Goal: Information Seeking & Learning: Learn about a topic

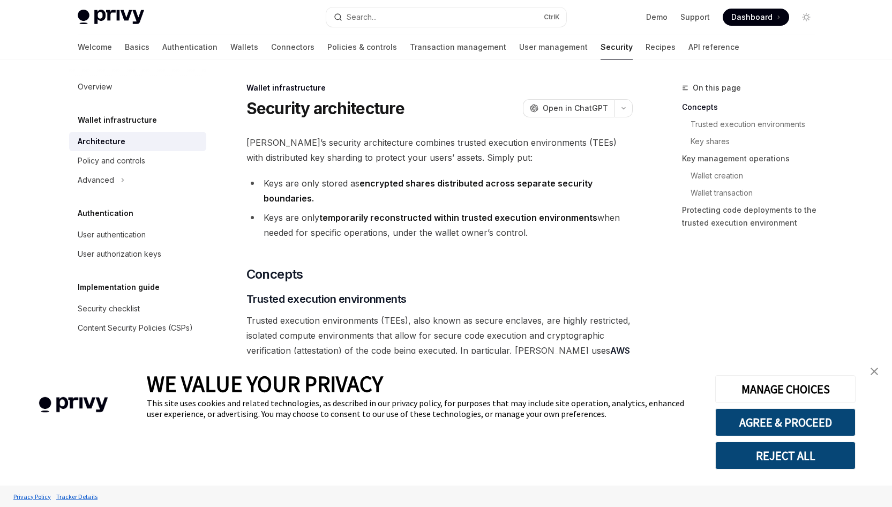
type textarea "*"
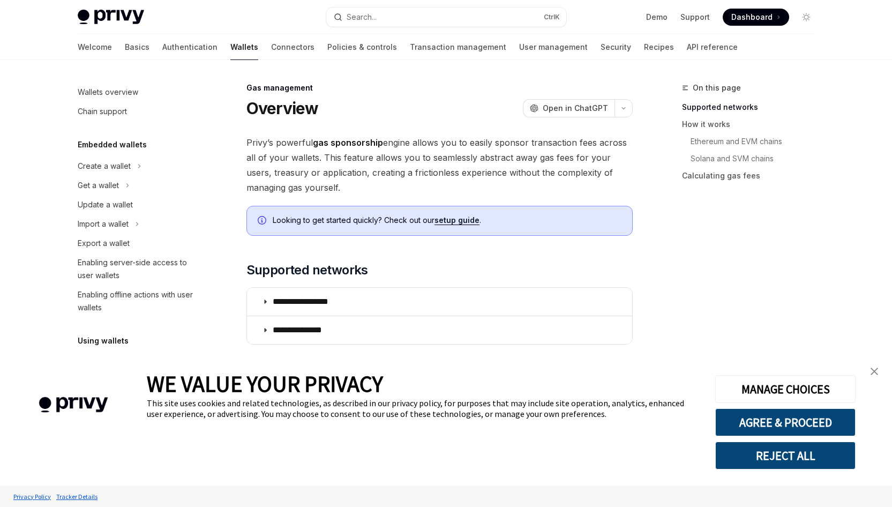
scroll to position [414, 0]
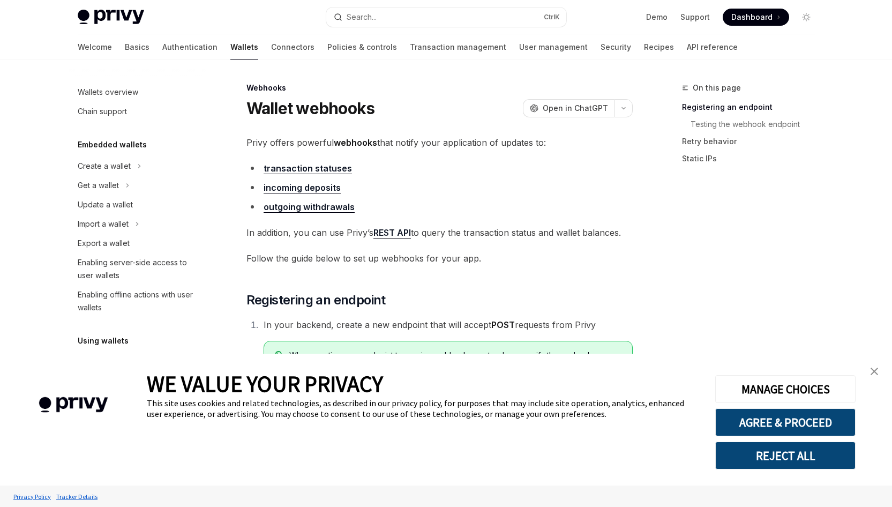
scroll to position [362, 0]
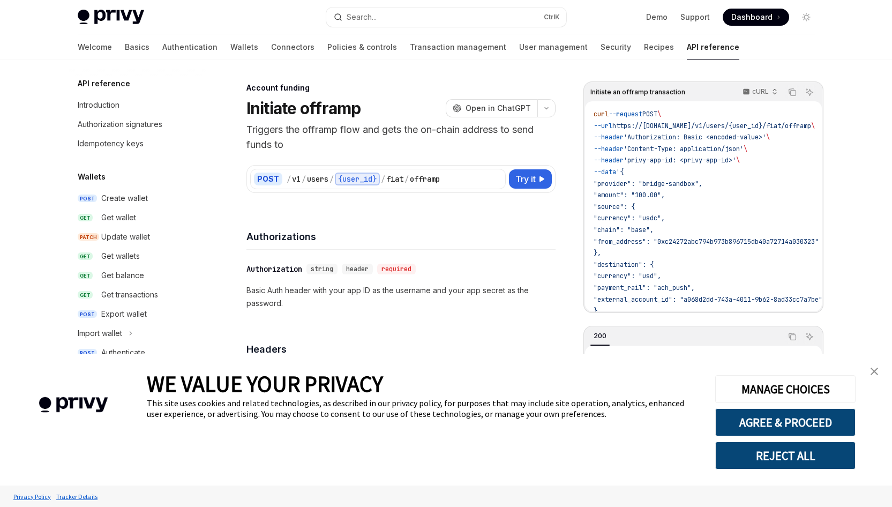
scroll to position [323, 0]
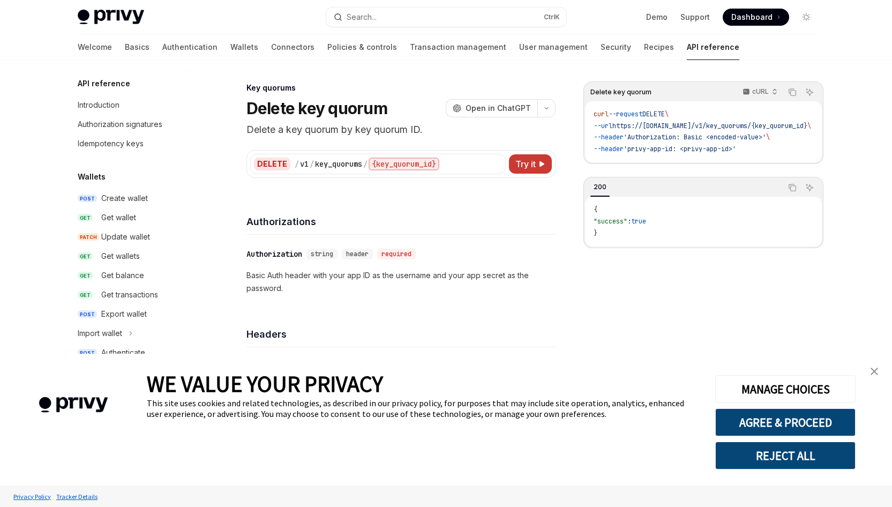
scroll to position [619, 0]
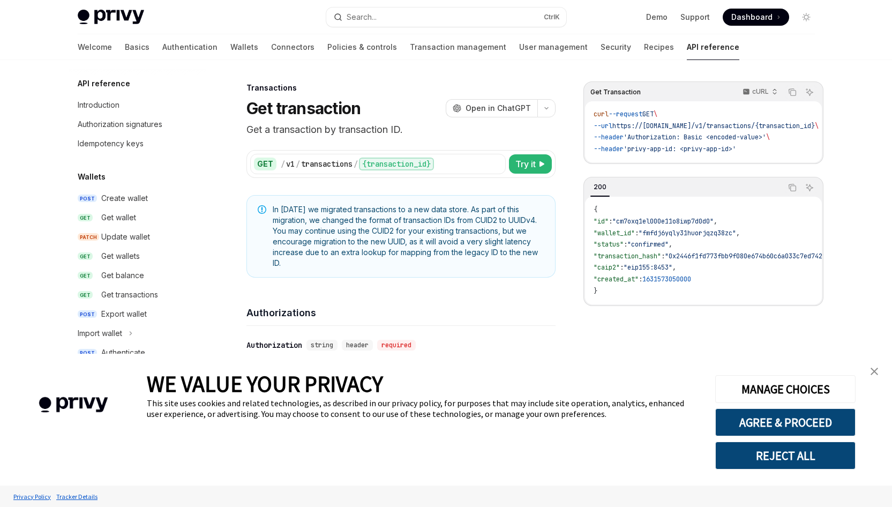
scroll to position [529, 0]
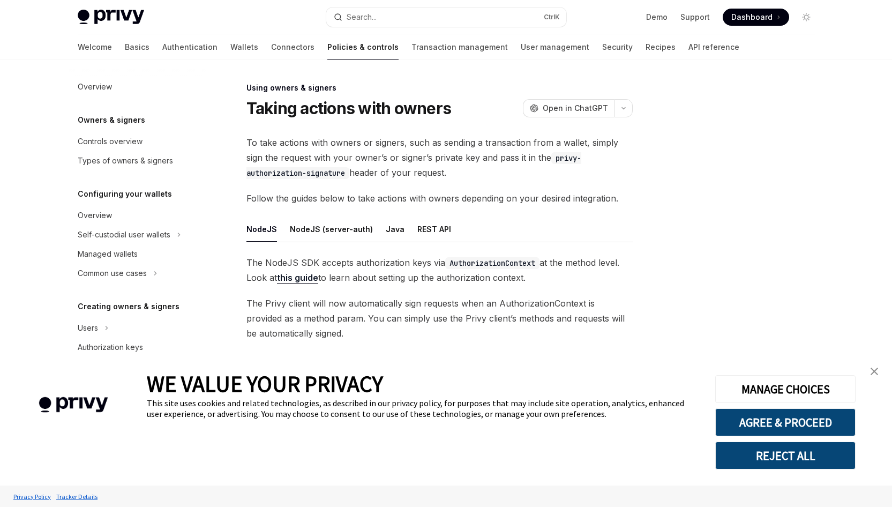
scroll to position [215, 0]
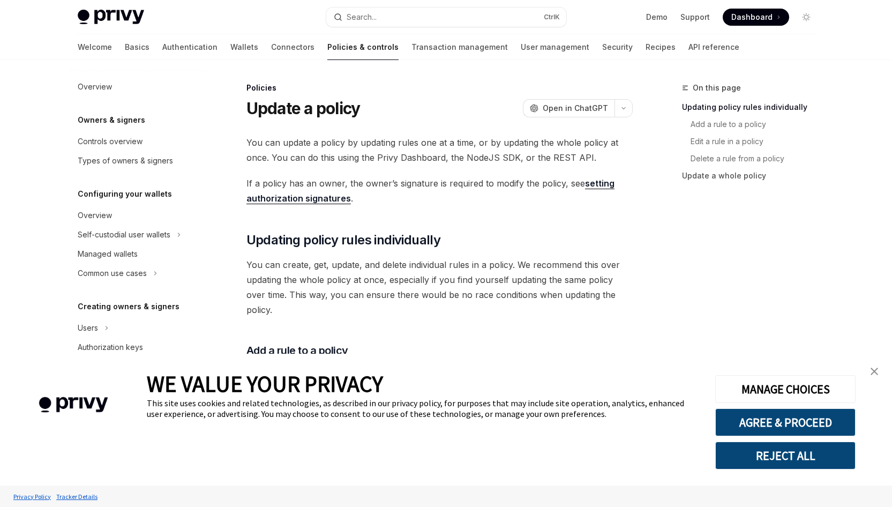
scroll to position [247, 0]
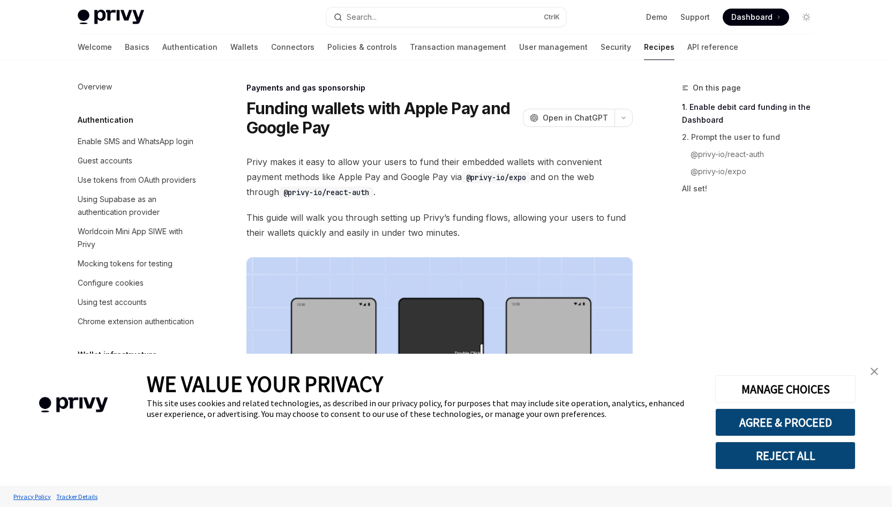
scroll to position [948, 0]
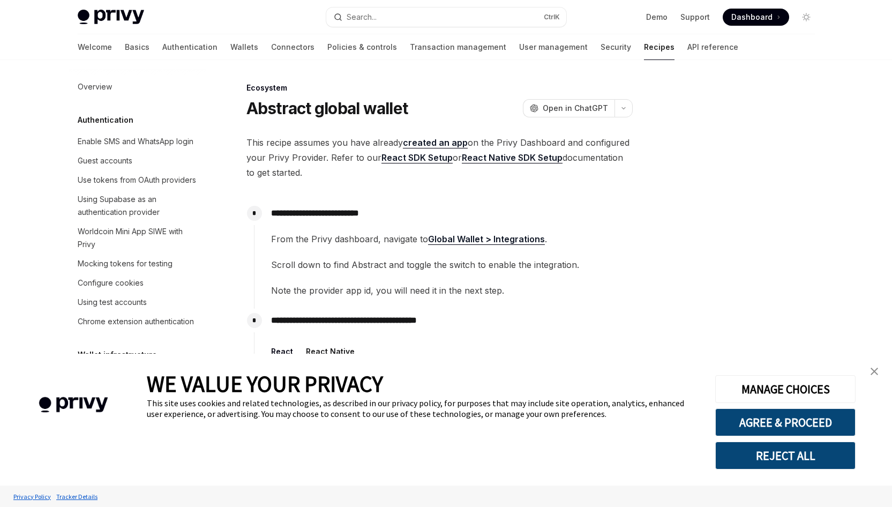
scroll to position [1684, 0]
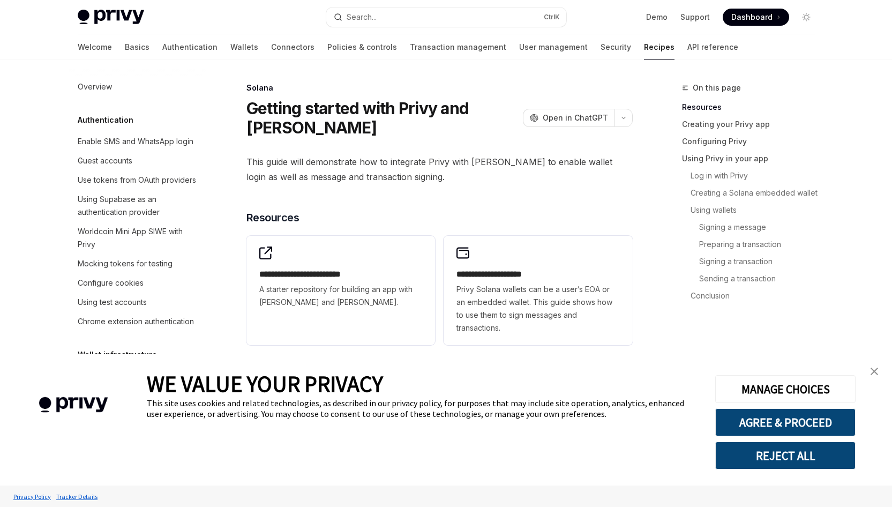
scroll to position [1626, 0]
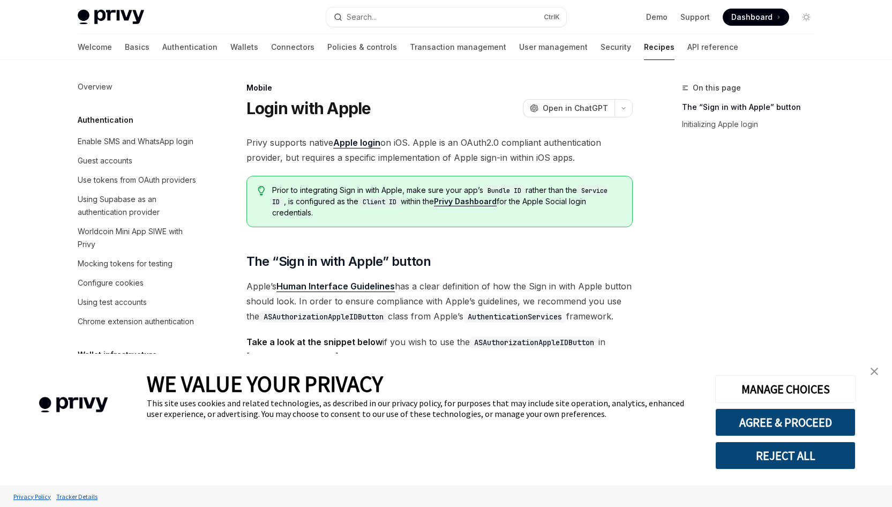
scroll to position [1173, 0]
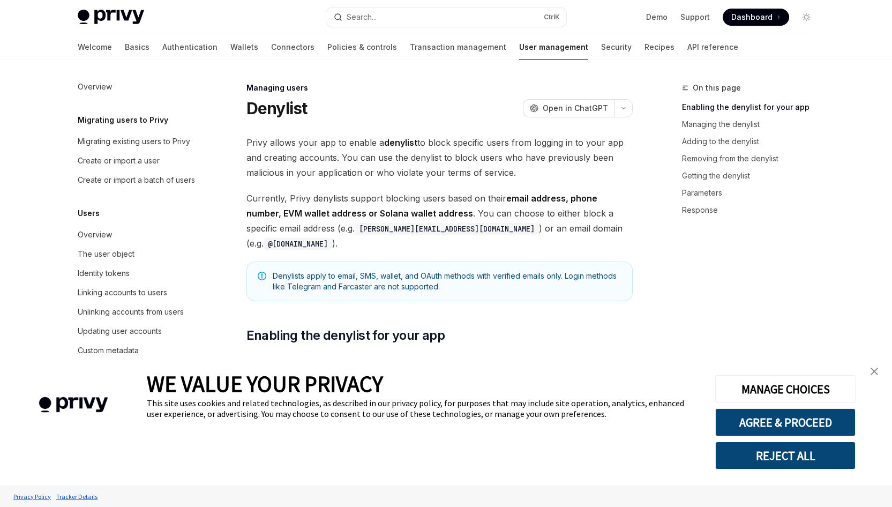
scroll to position [112, 0]
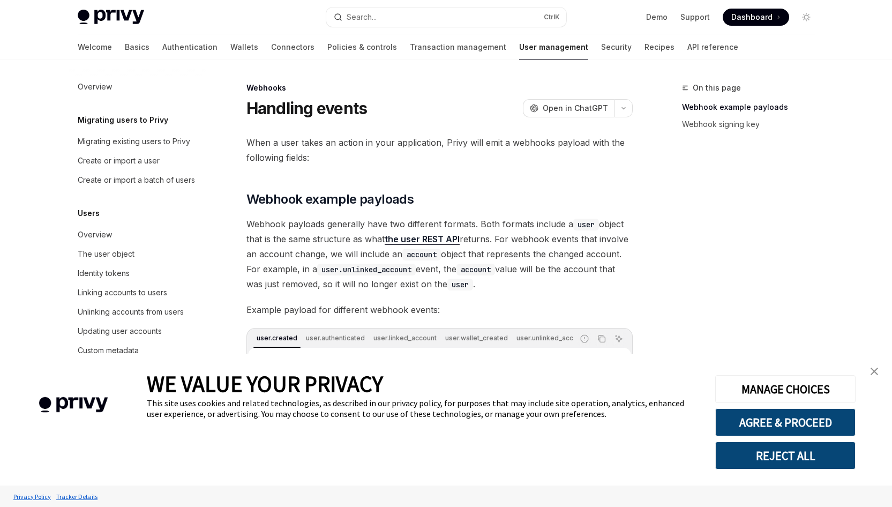
scroll to position [112, 0]
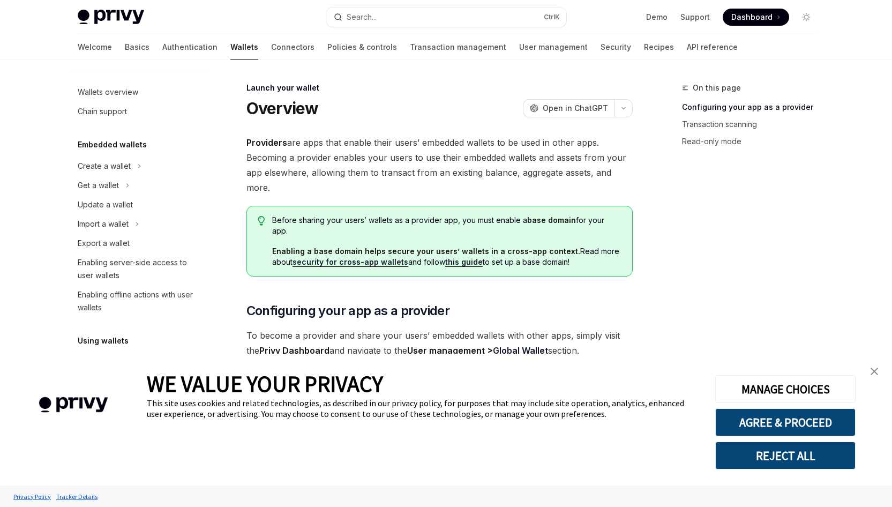
scroll to position [452, 0]
